Goal: Check status: Check status

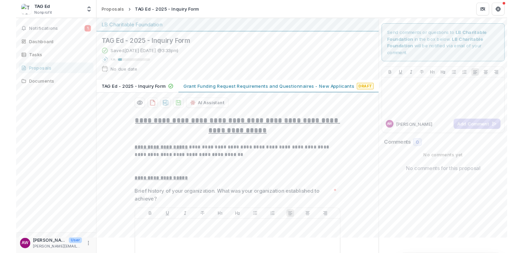
scroll to position [151, 0]
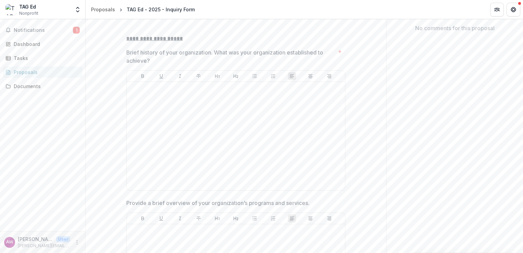
click at [30, 131] on div "Notifications 1 Dashboard Tasks Proposals Documents" at bounding box center [42, 124] width 85 height 211
click at [39, 33] on button "Notifications 1" at bounding box center [43, 30] width 80 height 11
